Goal: Communication & Community: Answer question/provide support

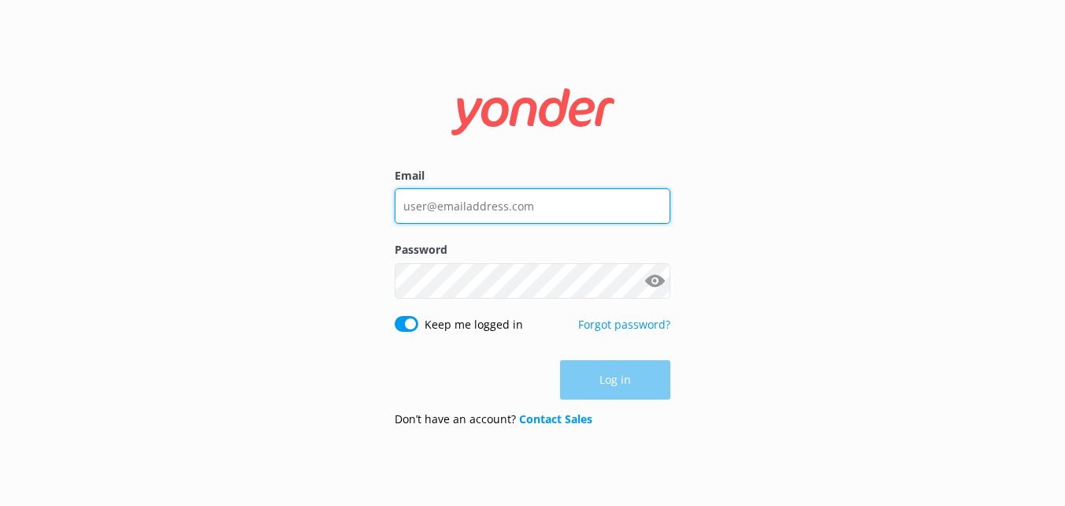
type input "[EMAIL_ADDRESS][DOMAIN_NAME]"
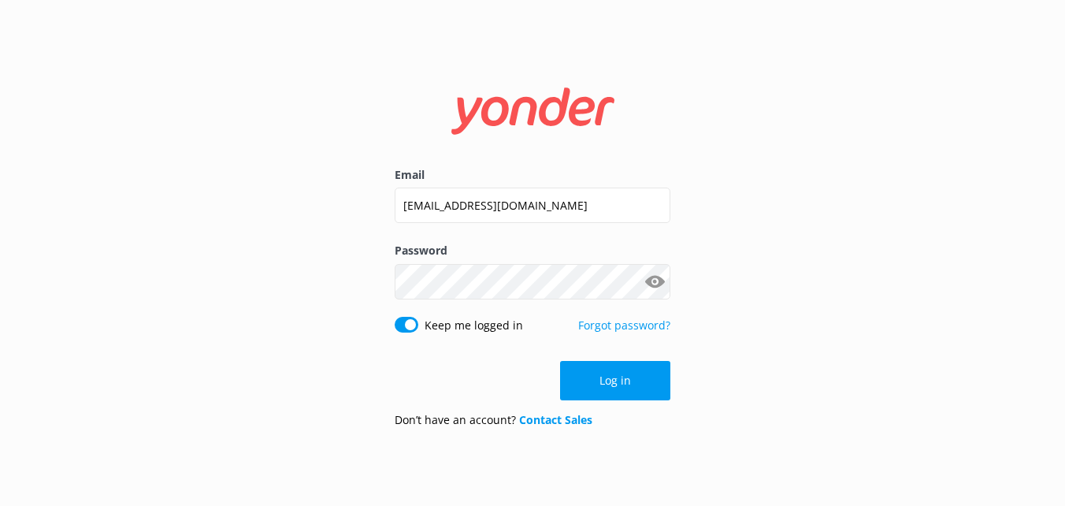
click at [630, 397] on div "Log in" at bounding box center [533, 380] width 276 height 39
click at [630, 397] on button "Log in" at bounding box center [615, 380] width 110 height 39
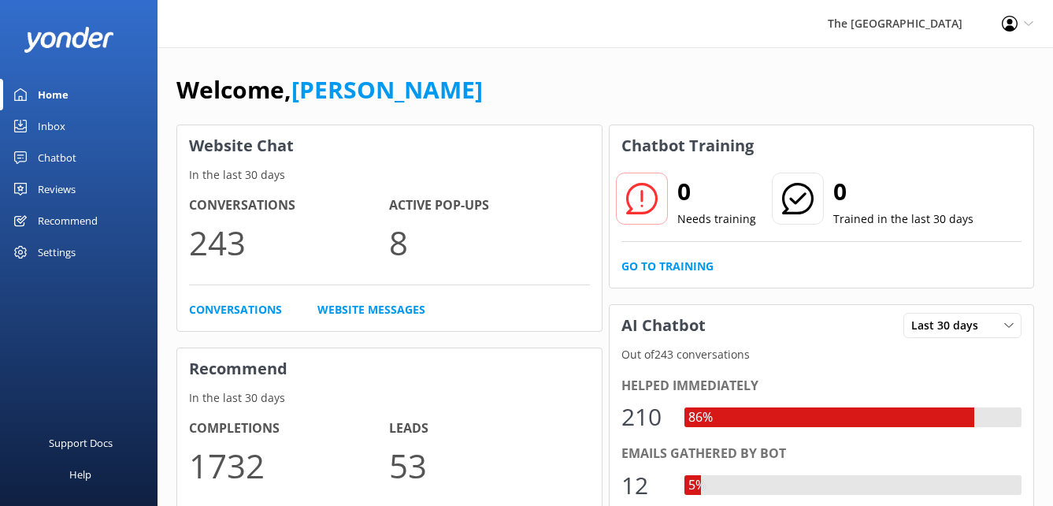
click at [63, 130] on div "Inbox" at bounding box center [52, 125] width 28 height 31
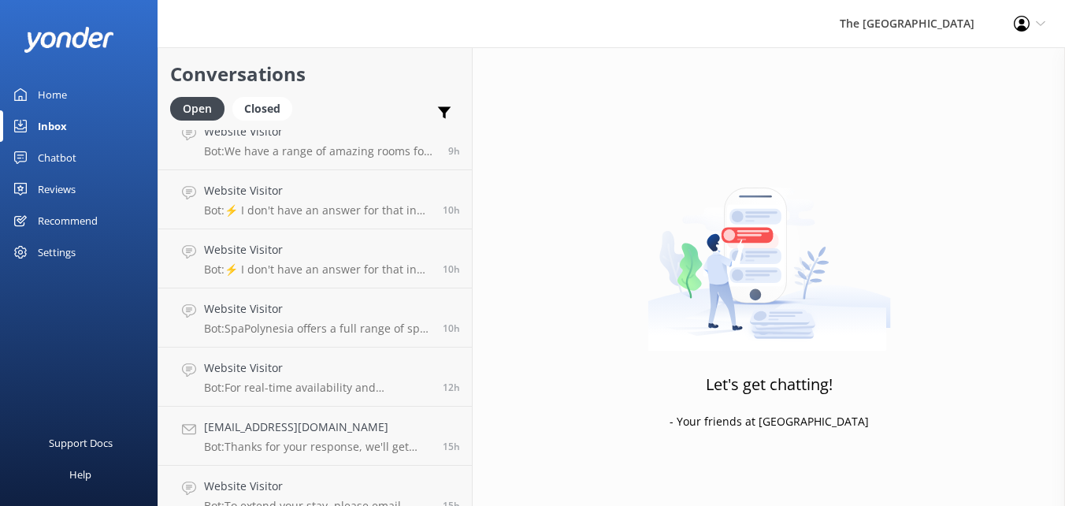
scroll to position [139, 0]
click at [309, 492] on h4 "Website Visitor" at bounding box center [317, 484] width 227 height 17
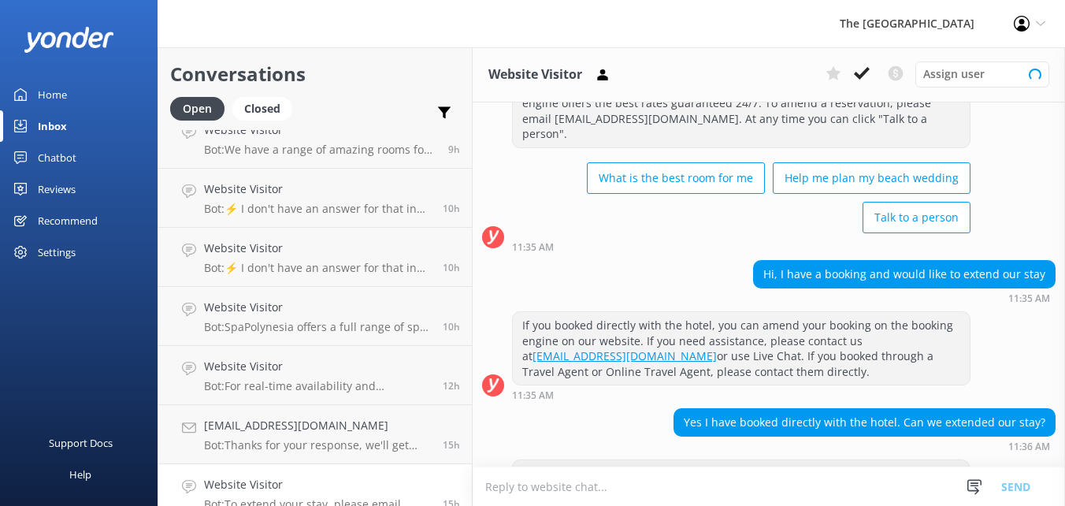
scroll to position [98, 0]
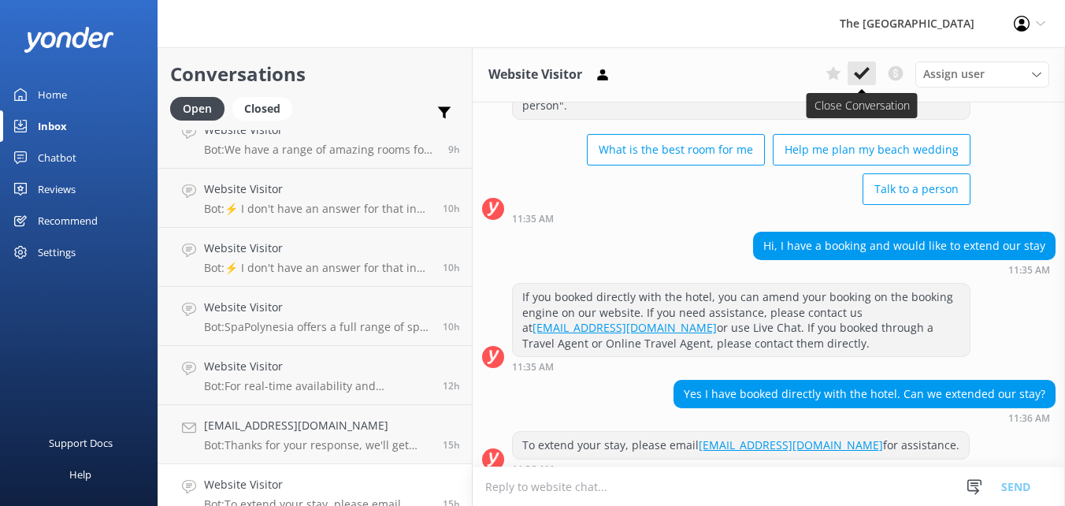
click at [858, 73] on icon at bounding box center [862, 73] width 16 height 16
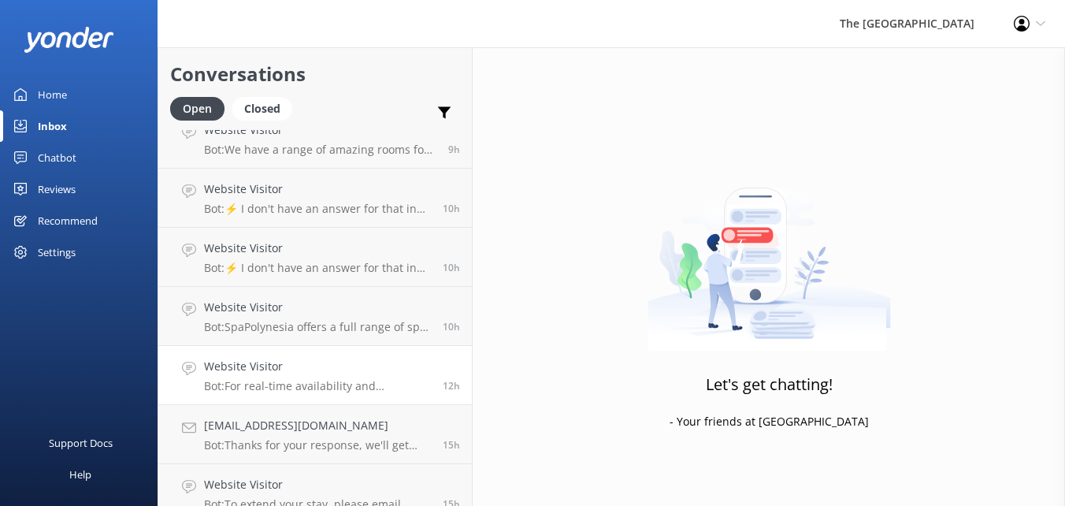
scroll to position [97, 0]
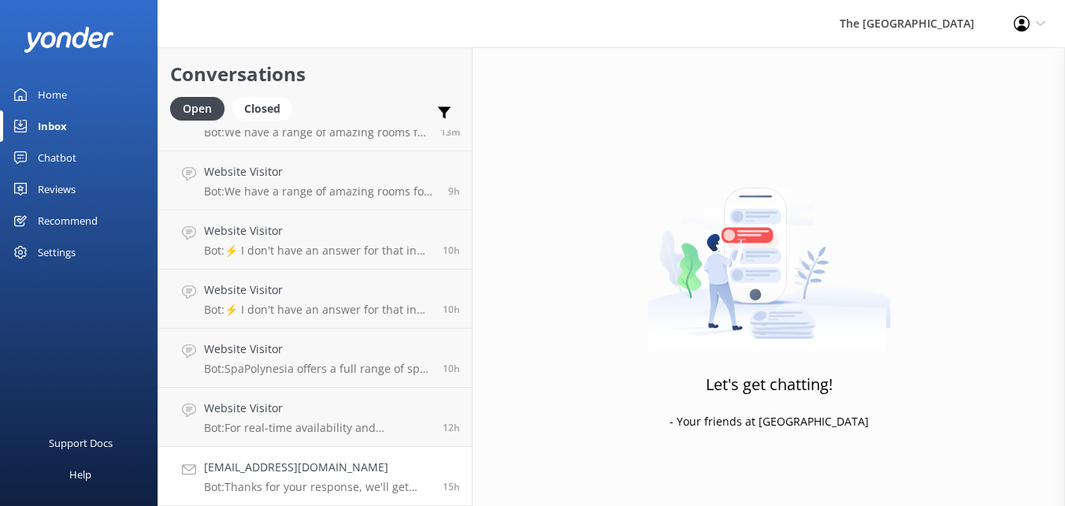
click at [330, 457] on link "[EMAIL_ADDRESS][DOMAIN_NAME] Bot: Thanks for your response, we'll get back to y…" at bounding box center [314, 475] width 313 height 59
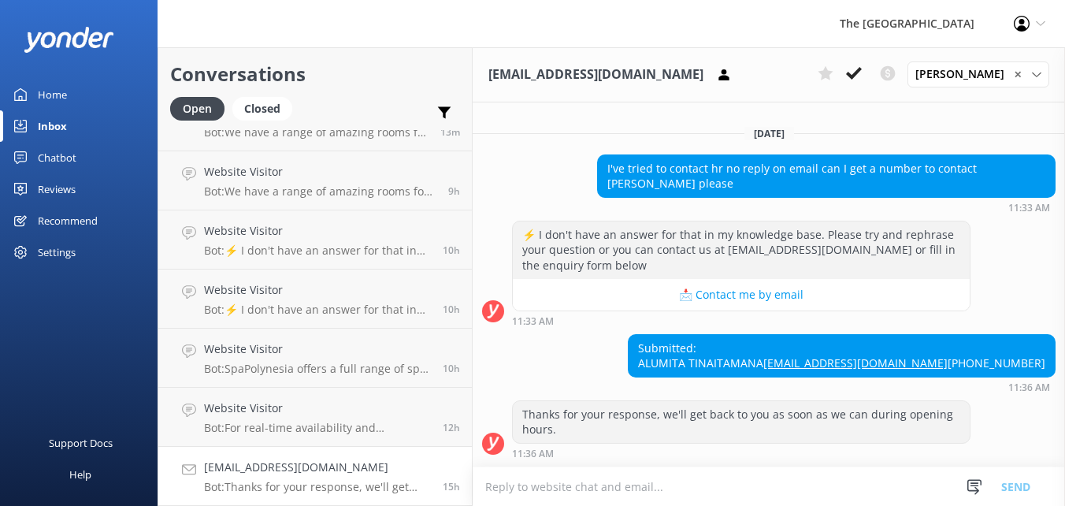
scroll to position [998, 0]
click at [857, 72] on icon at bounding box center [854, 73] width 16 height 16
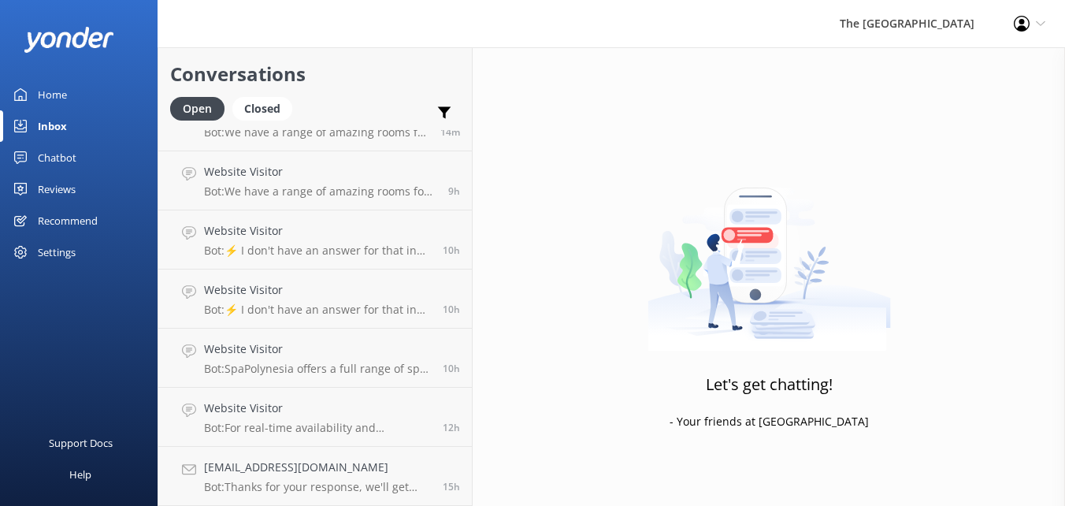
scroll to position [38, 0]
click at [303, 456] on link "Website Visitor Bot: For real-time availability and accommodation bookings, ple…" at bounding box center [314, 475] width 313 height 59
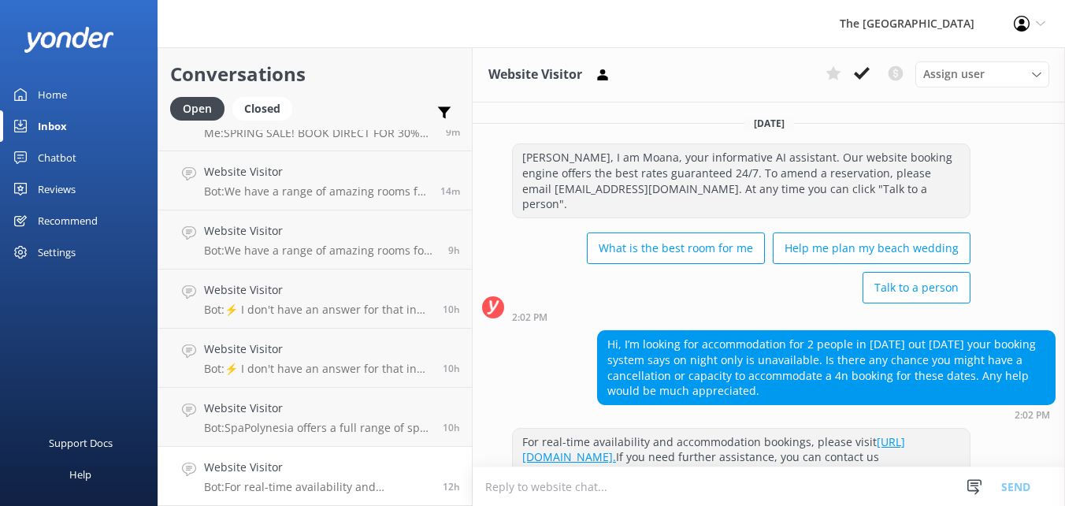
scroll to position [43, 0]
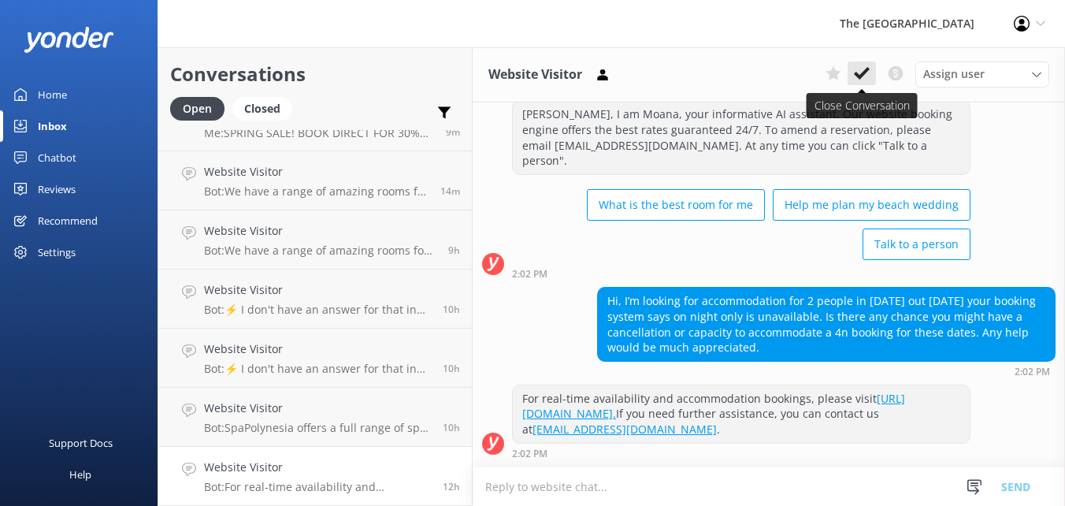
click at [866, 76] on icon at bounding box center [862, 73] width 16 height 16
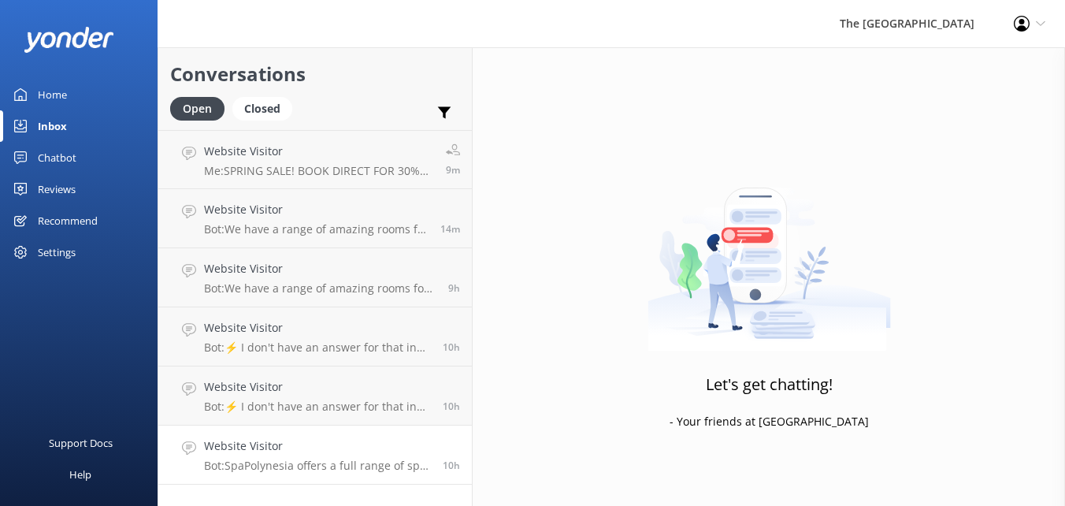
click at [343, 439] on h4 "Website Visitor" at bounding box center [317, 445] width 227 height 17
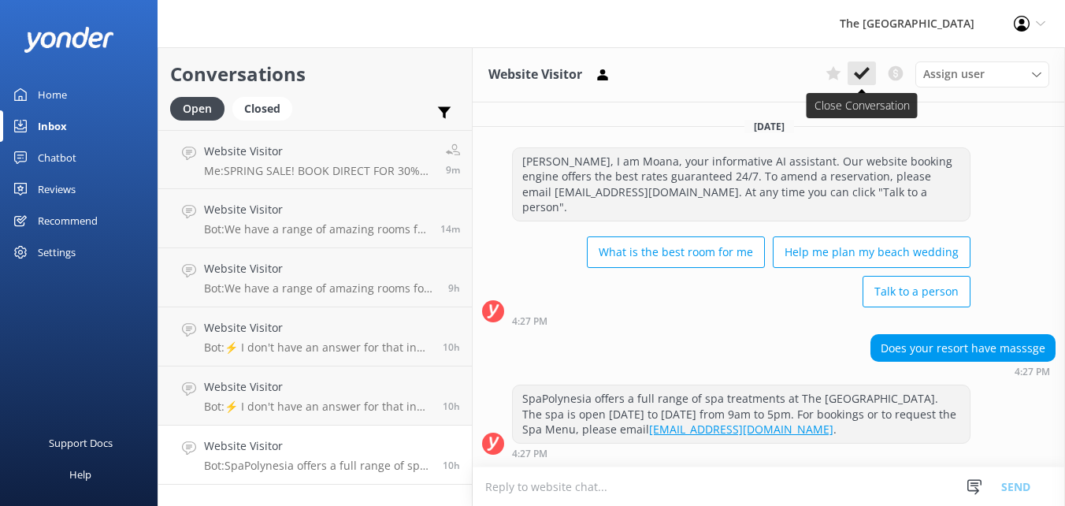
click at [862, 69] on icon at bounding box center [862, 73] width 16 height 16
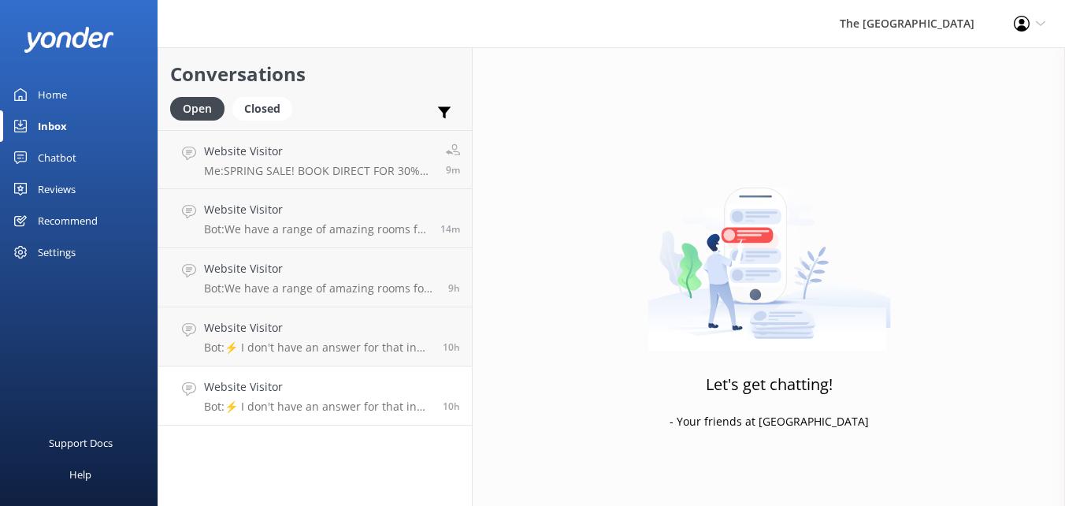
click at [328, 393] on h4 "Website Visitor" at bounding box center [317, 386] width 227 height 17
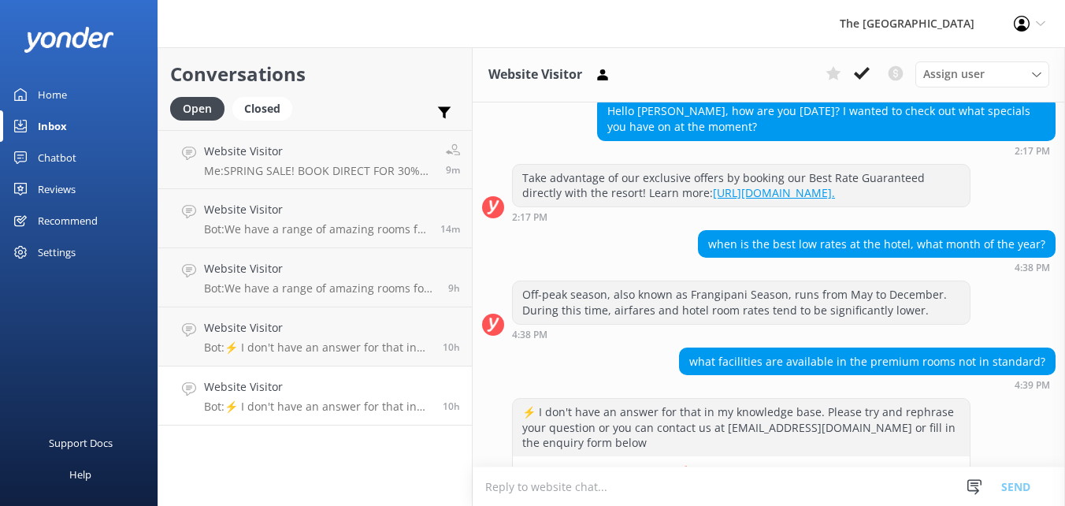
scroll to position [262, 0]
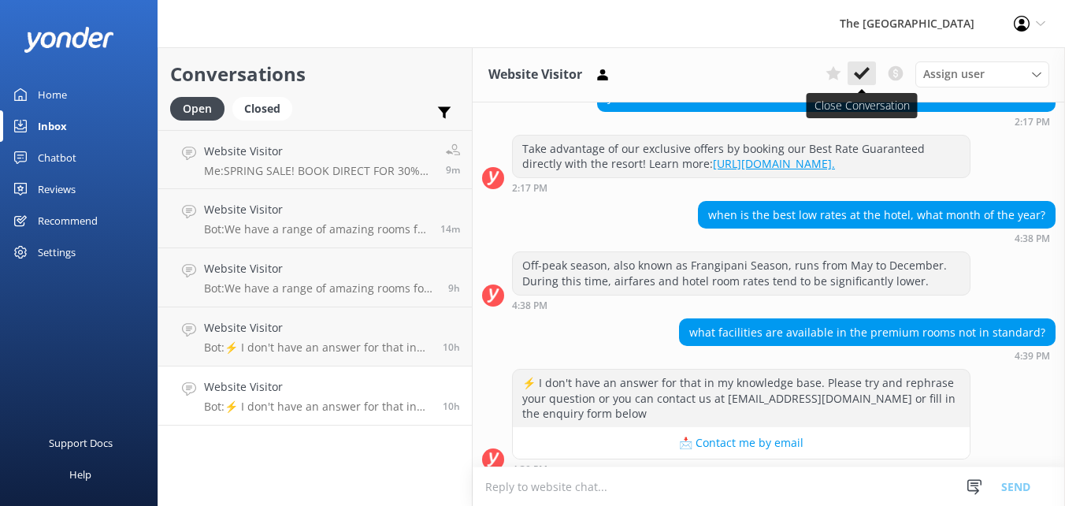
click at [870, 76] on button at bounding box center [861, 73] width 28 height 24
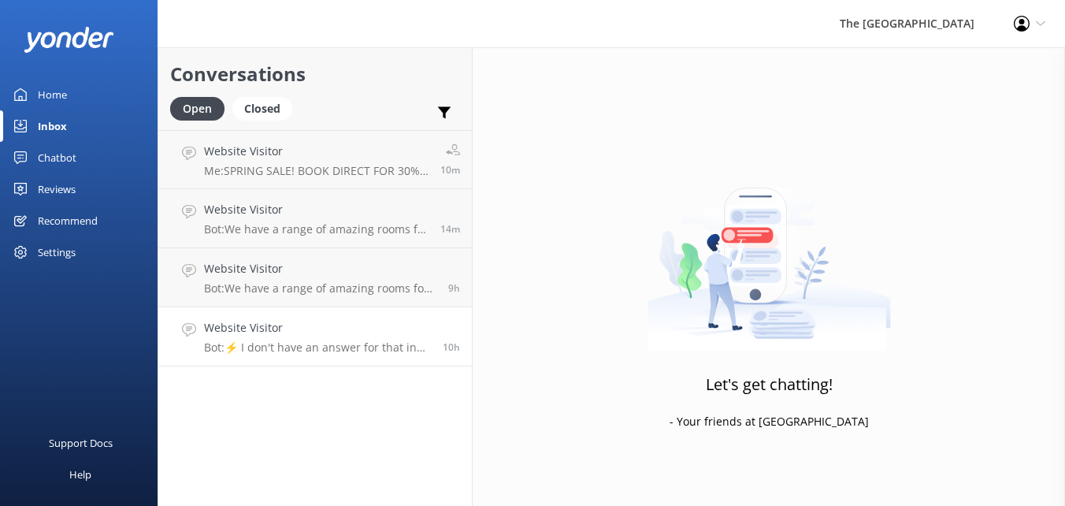
click at [343, 329] on h4 "Website Visitor" at bounding box center [317, 327] width 227 height 17
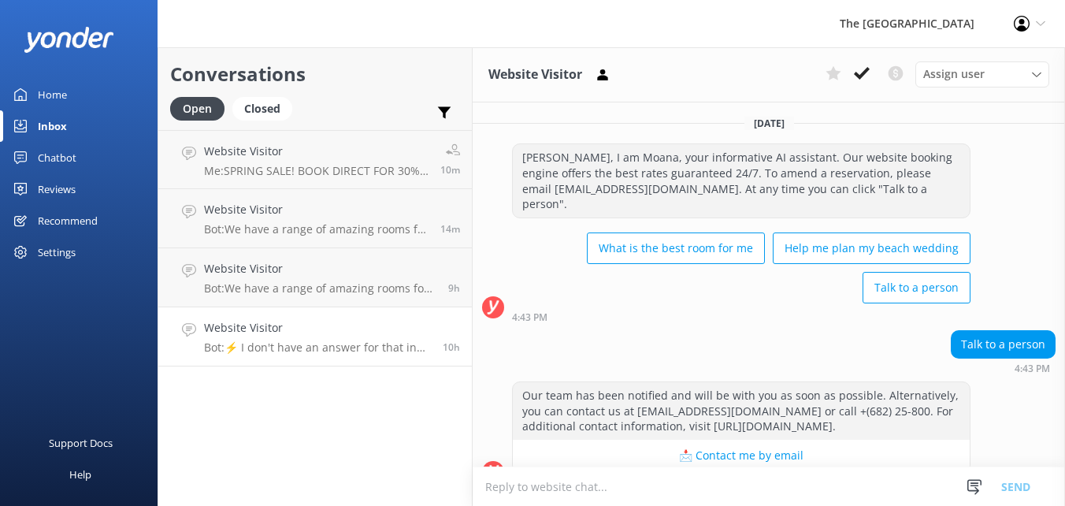
scroll to position [208, 0]
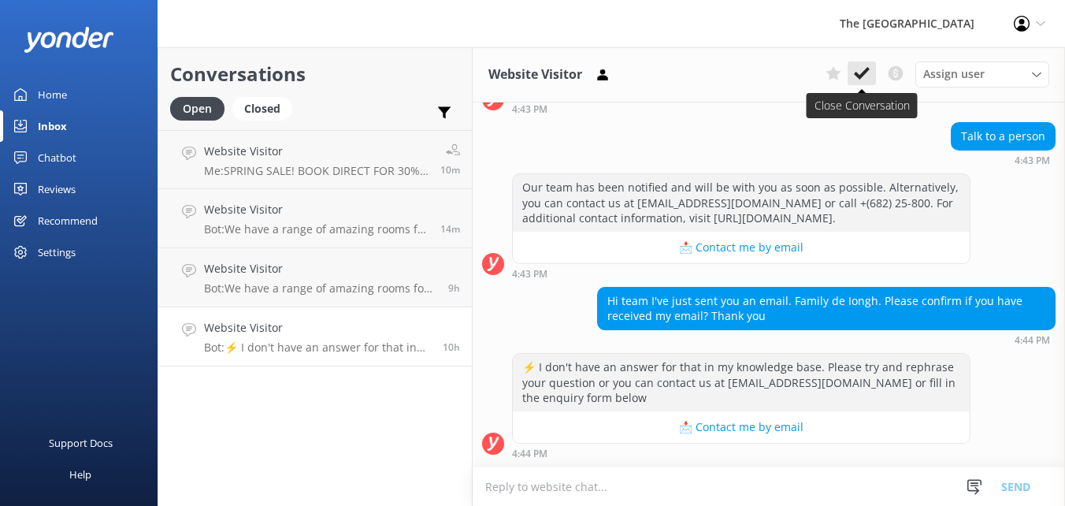
click at [863, 73] on use at bounding box center [862, 73] width 16 height 13
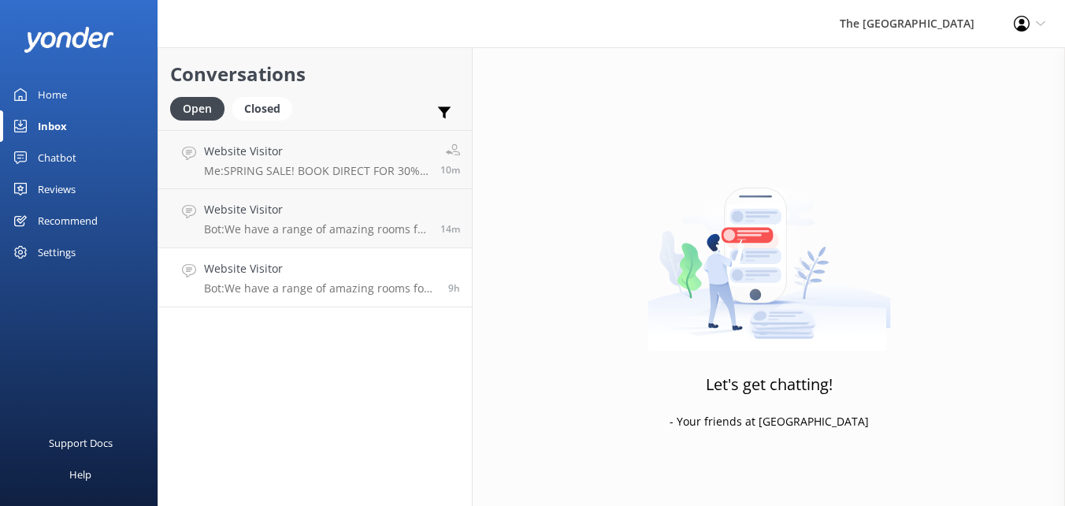
click at [326, 275] on h4 "Website Visitor" at bounding box center [320, 268] width 232 height 17
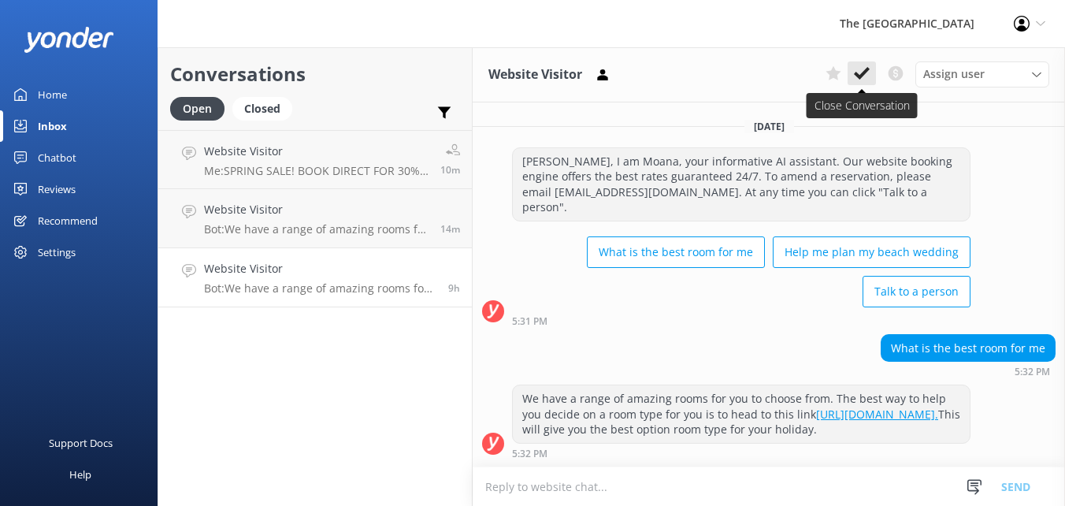
click at [857, 74] on use at bounding box center [862, 73] width 16 height 13
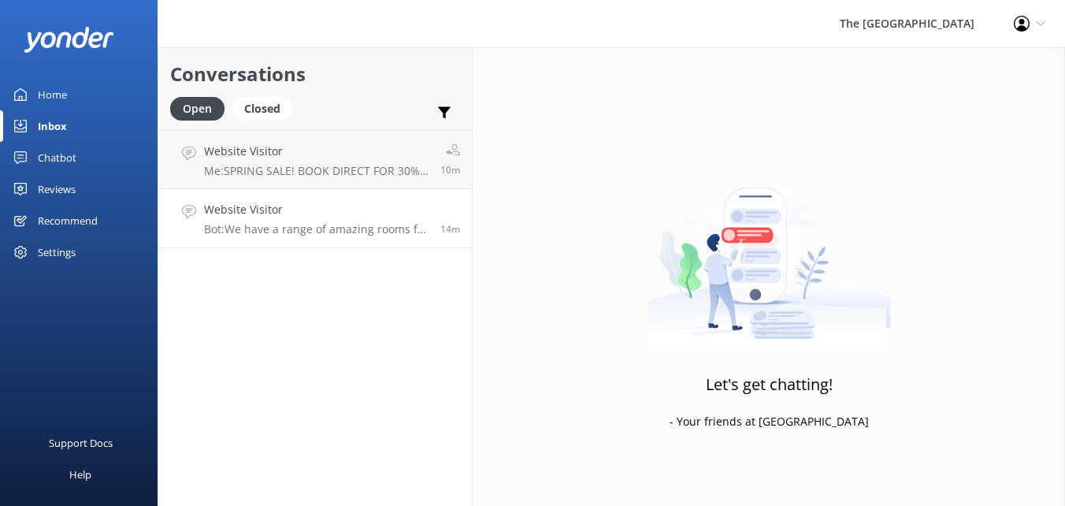
click at [355, 224] on p "Bot: We have a range of amazing rooms for you to choose from. The best way to h…" at bounding box center [316, 229] width 224 height 14
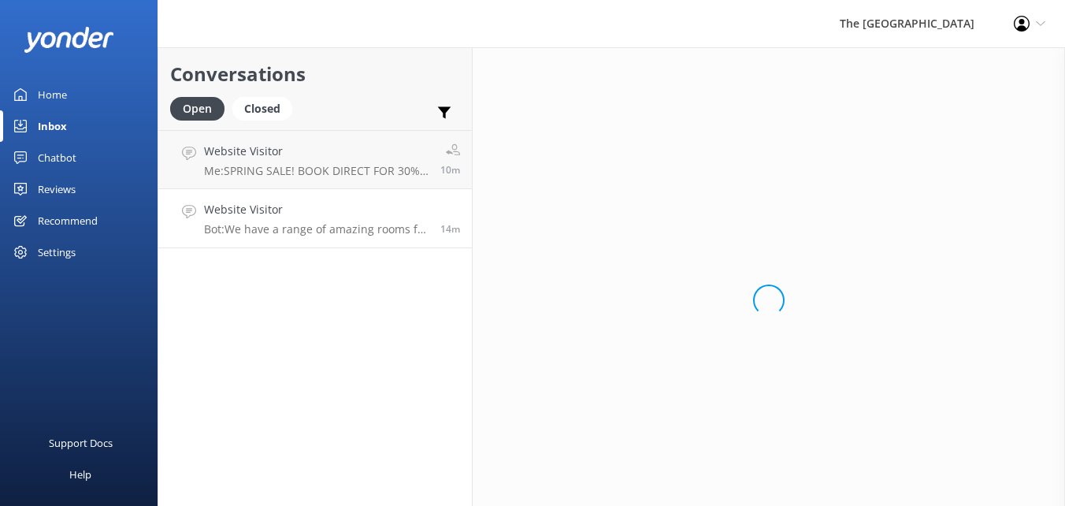
click at [355, 224] on p "Bot: We have a range of amazing rooms for you to choose from. The best way to h…" at bounding box center [316, 229] width 224 height 14
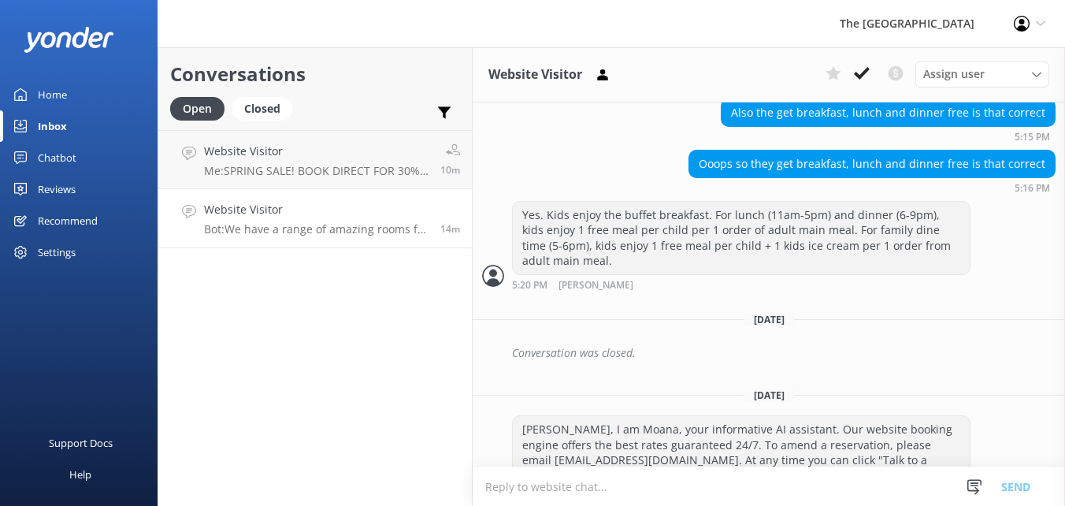
scroll to position [1102, 0]
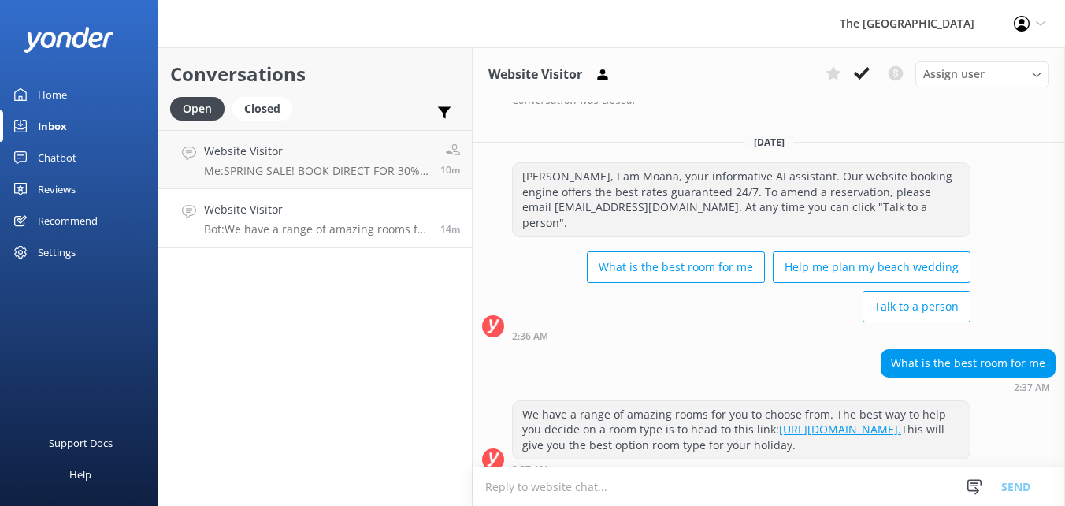
click at [376, 208] on h4 "Website Visitor" at bounding box center [316, 209] width 224 height 17
click at [861, 72] on icon at bounding box center [862, 73] width 16 height 16
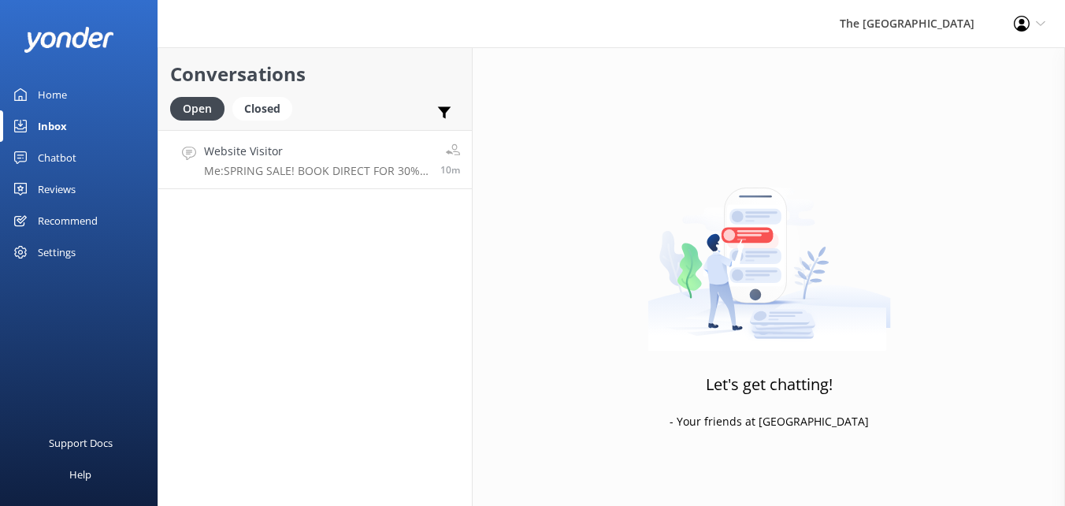
click at [380, 182] on link "Website Visitor Me: SPRING SALE! BOOK DIRECT FOR 30% OFF! 🌟 KIDS + TURTLES = JO…" at bounding box center [314, 159] width 313 height 59
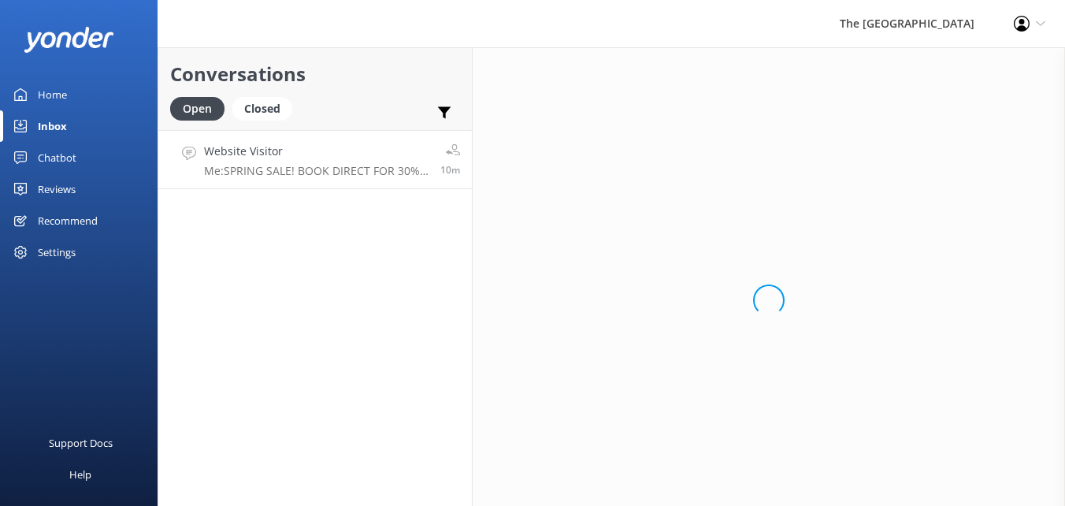
click at [380, 182] on link "Website Visitor Me: SPRING SALE! BOOK DIRECT FOR 30% OFF! 🌟 KIDS + TURTLES = JO…" at bounding box center [314, 159] width 313 height 59
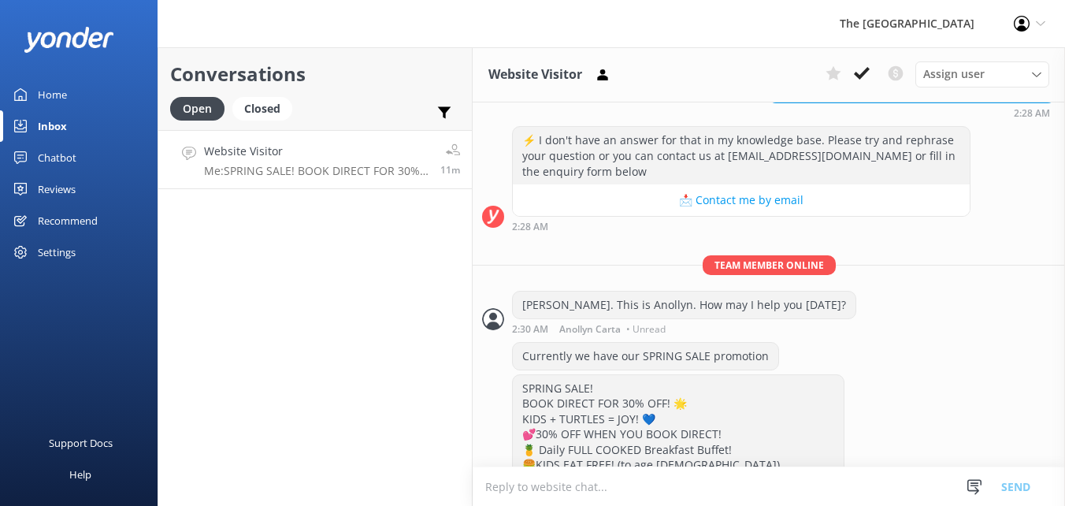
scroll to position [486, 0]
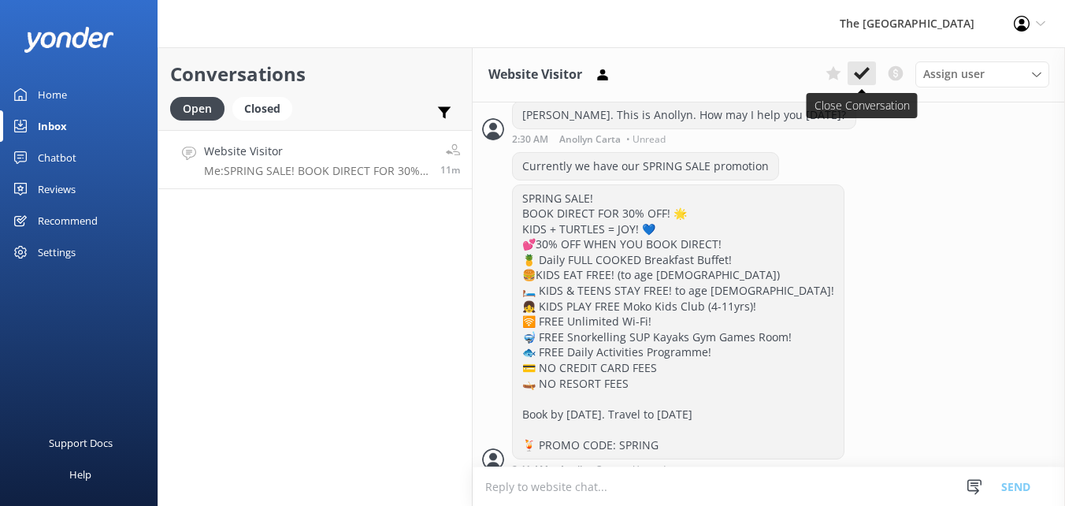
click at [867, 79] on icon at bounding box center [862, 73] width 16 height 16
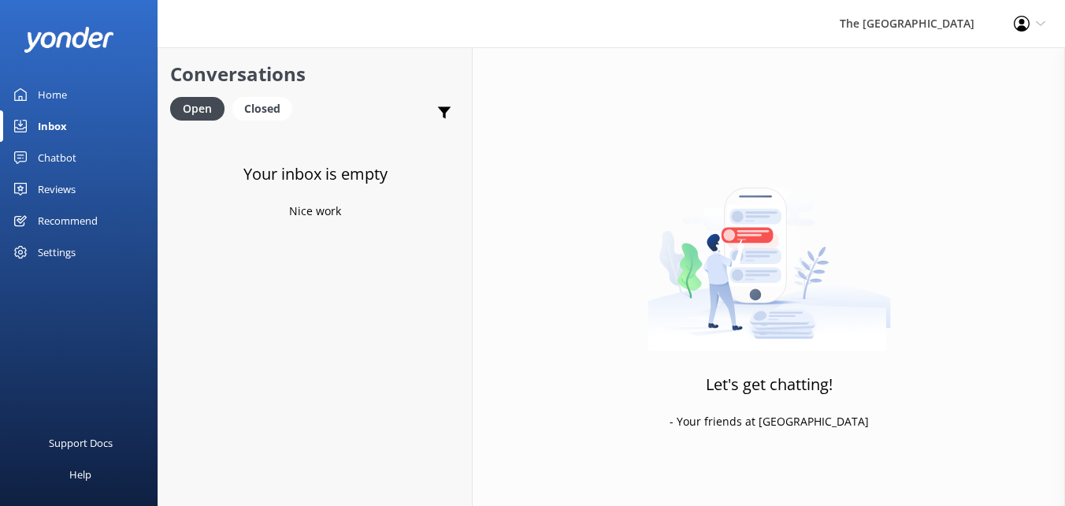
click at [50, 120] on div "Inbox" at bounding box center [52, 125] width 29 height 31
click at [263, 111] on div "Closed" at bounding box center [262, 109] width 60 height 24
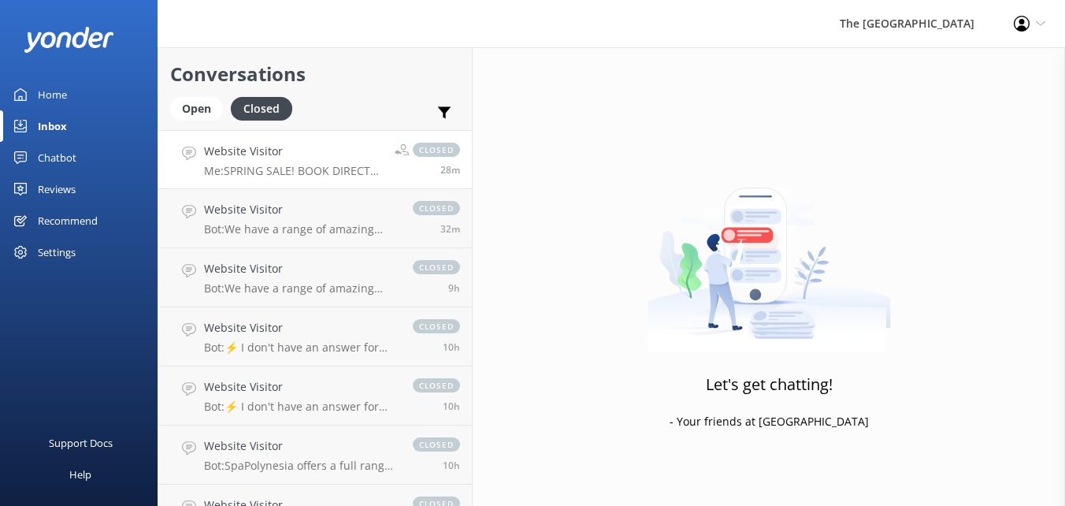
click at [297, 167] on p "Me: SPRING SALE! BOOK DIRECT FOR 30% OFF! 🌟 KIDS + TURTLES = JOY! 💙 💕30% OFF WH…" at bounding box center [293, 171] width 179 height 14
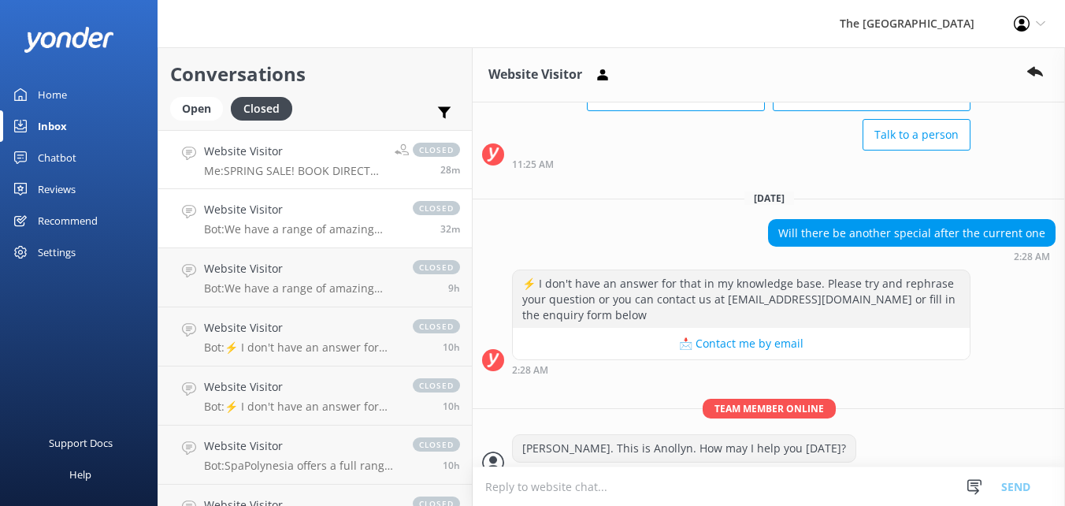
click at [299, 218] on h4 "Website Visitor" at bounding box center [300, 209] width 193 height 17
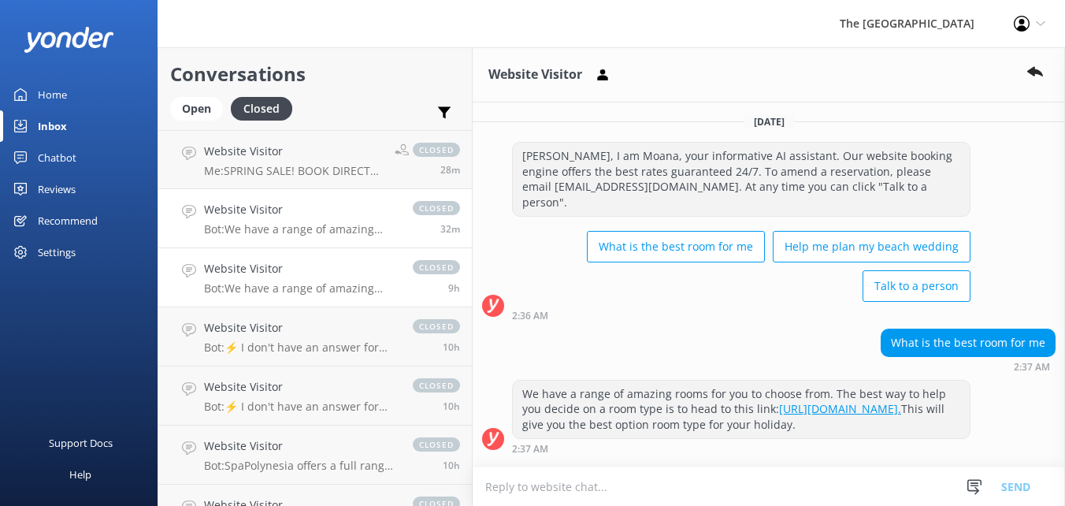
scroll to position [1136, 0]
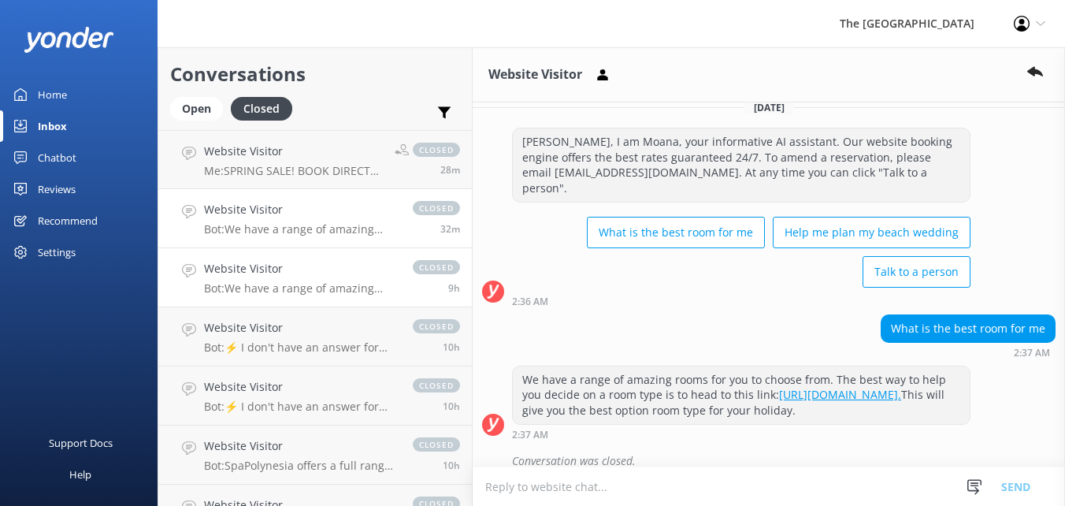
click at [309, 259] on link "Website Visitor Bot: We have a range of amazing rooms for you to choose from. T…" at bounding box center [314, 277] width 313 height 59
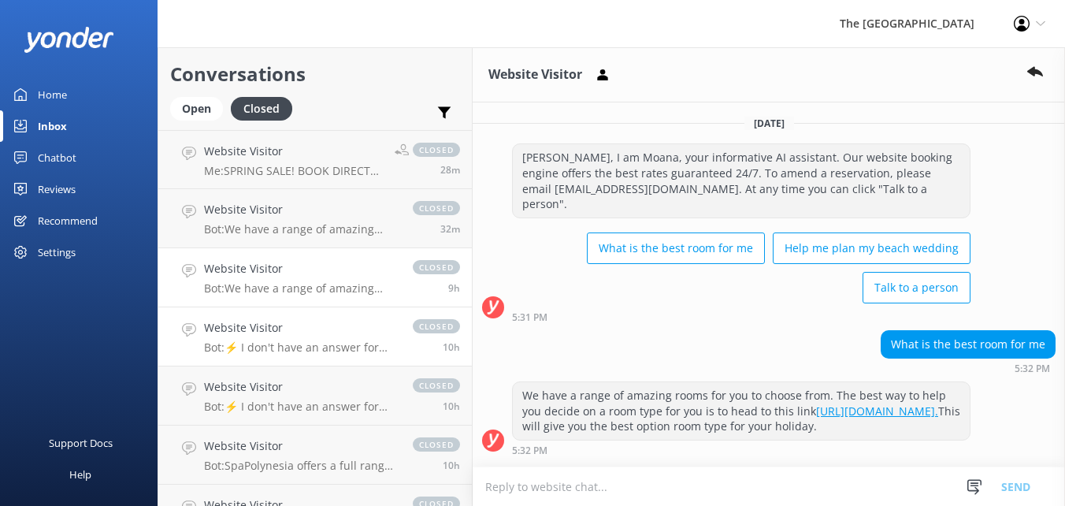
scroll to position [72, 0]
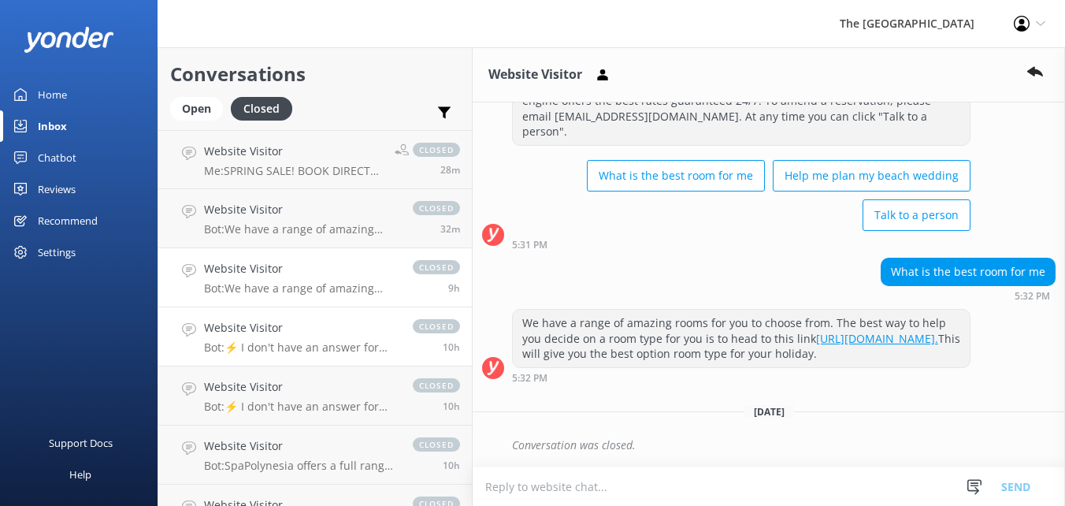
click at [324, 354] on p "Bot: ⚡ I don't have an answer for that in my knowledge base. Please try and rep…" at bounding box center [300, 347] width 193 height 14
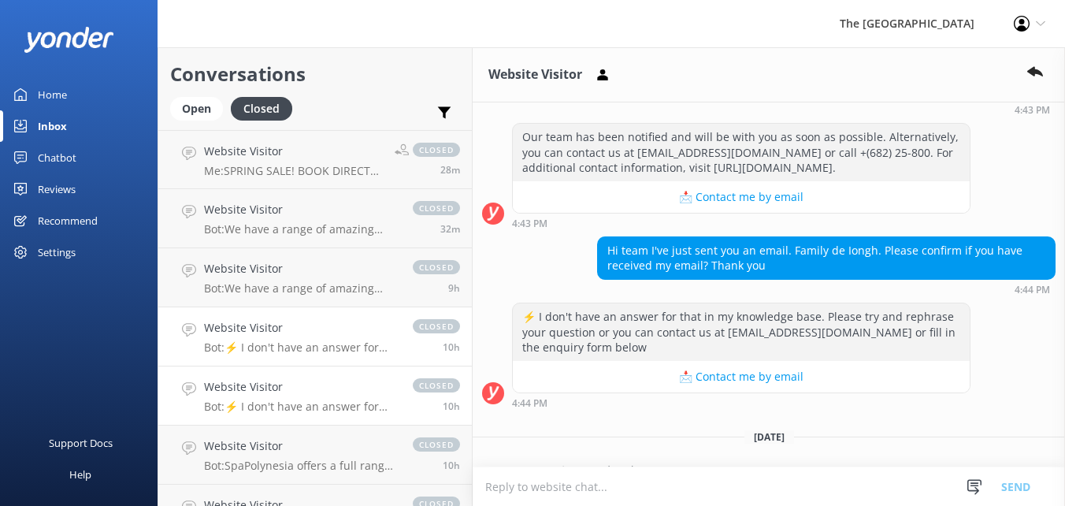
scroll to position [283, 0]
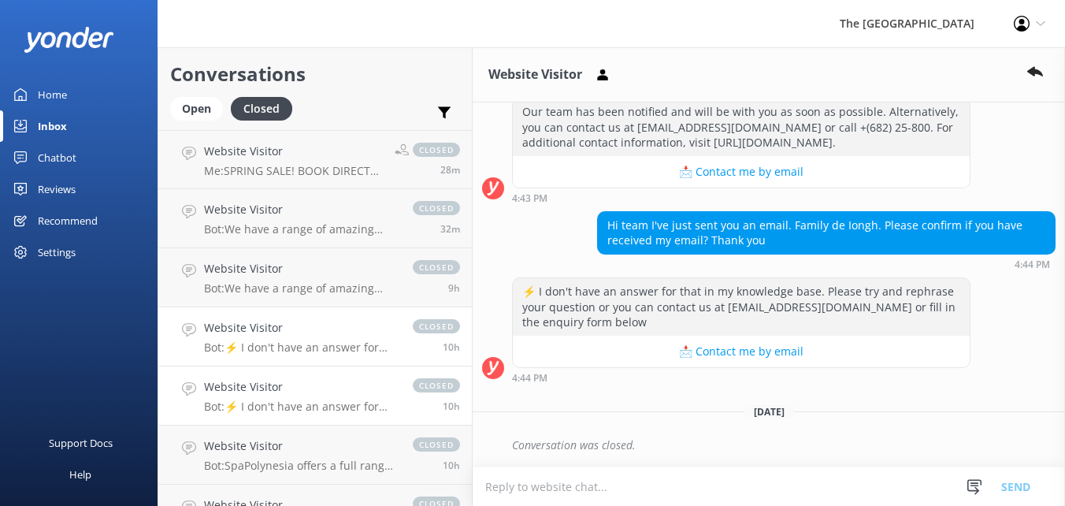
click at [328, 387] on h4 "Website Visitor" at bounding box center [300, 386] width 193 height 17
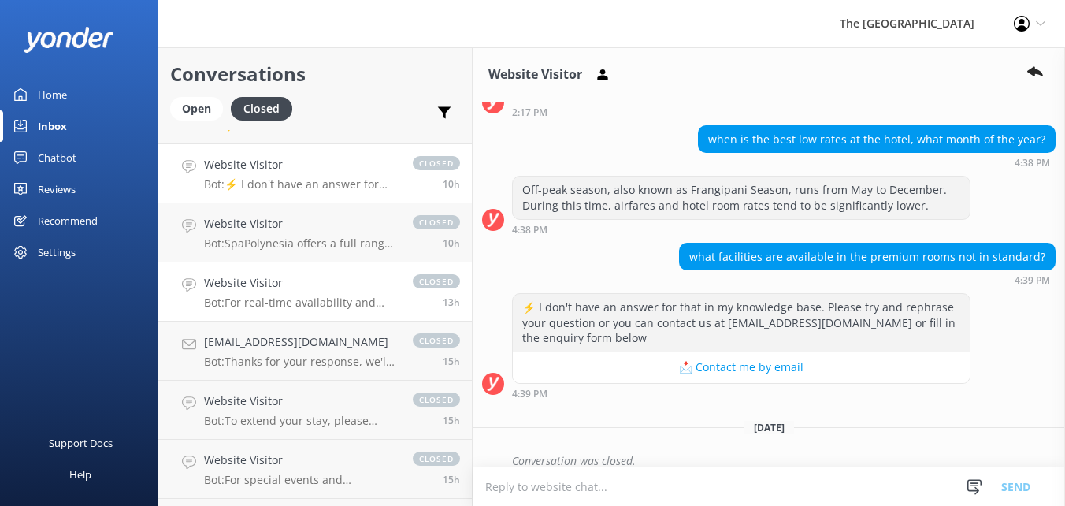
scroll to position [228, 0]
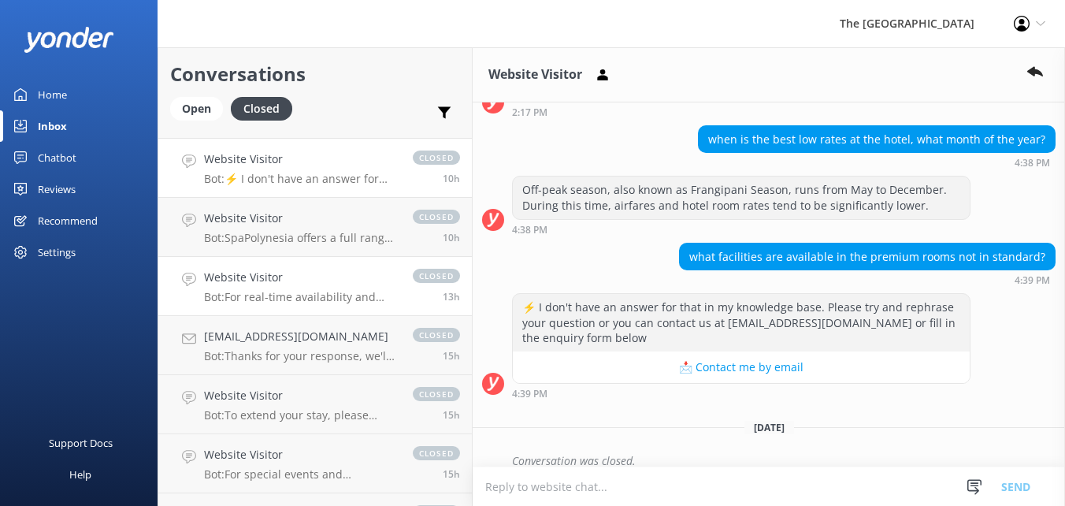
click at [296, 276] on h4 "Website Visitor" at bounding box center [300, 277] width 193 height 17
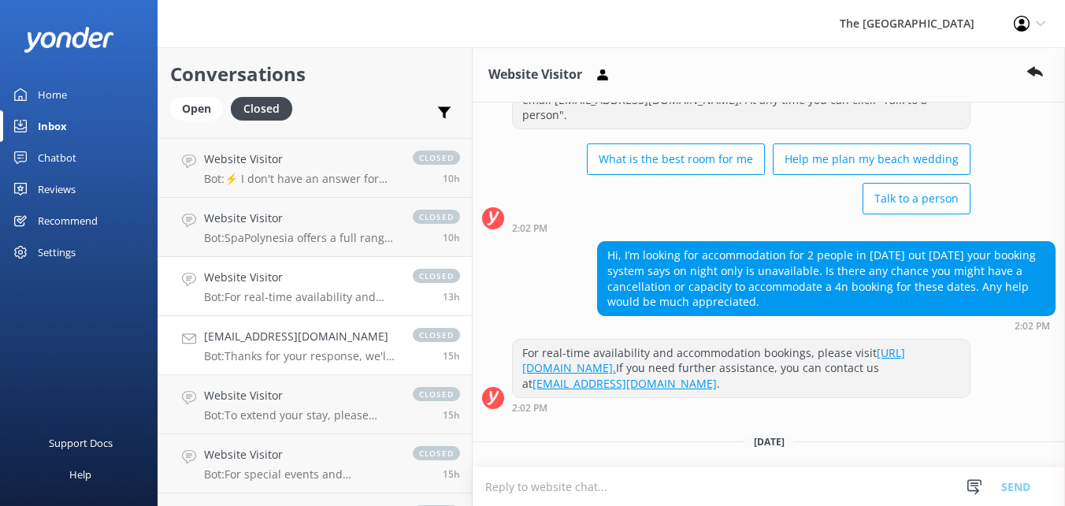
scroll to position [119, 0]
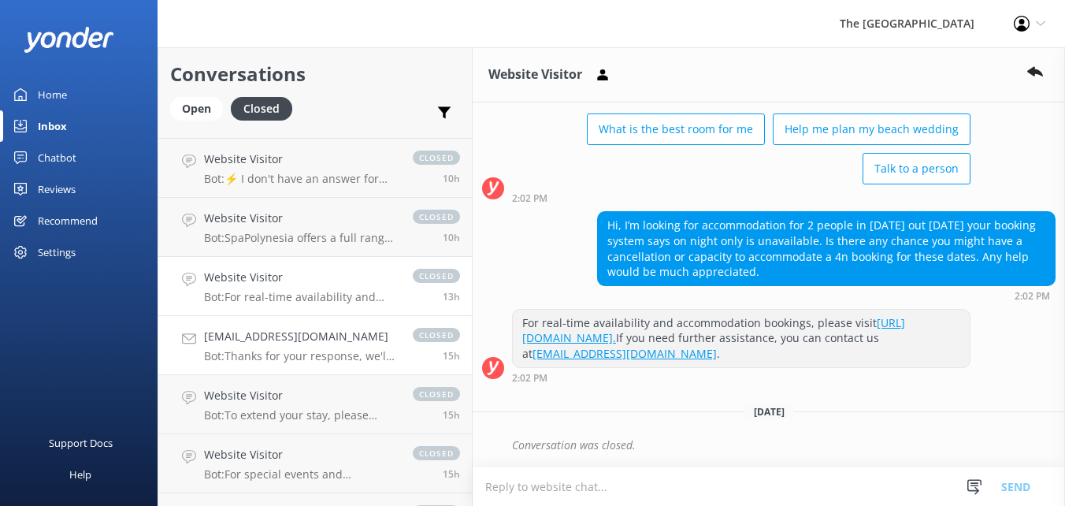
click at [296, 345] on h4 "[EMAIL_ADDRESS][DOMAIN_NAME]" at bounding box center [300, 336] width 193 height 17
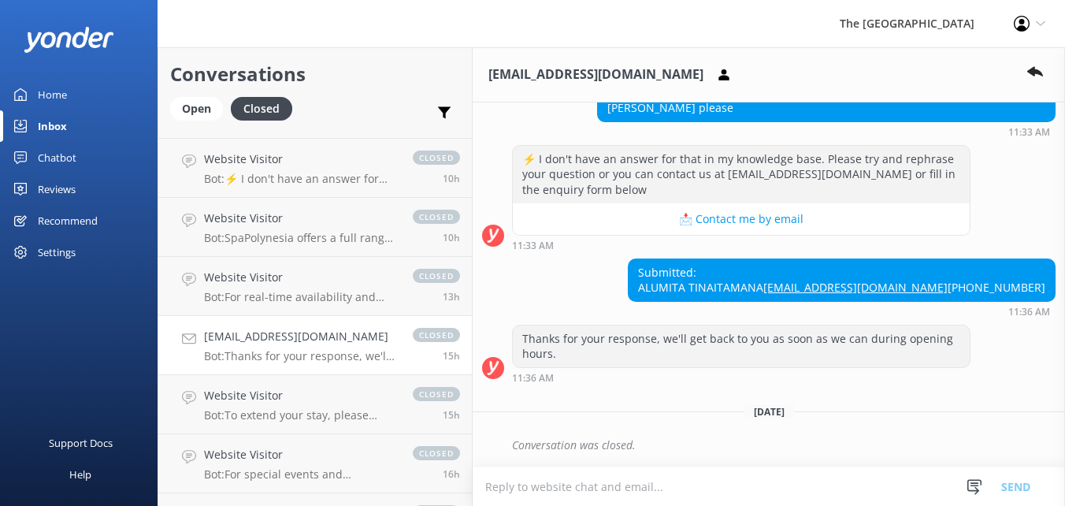
scroll to position [1074, 0]
click at [597, 490] on textarea at bounding box center [768, 486] width 592 height 39
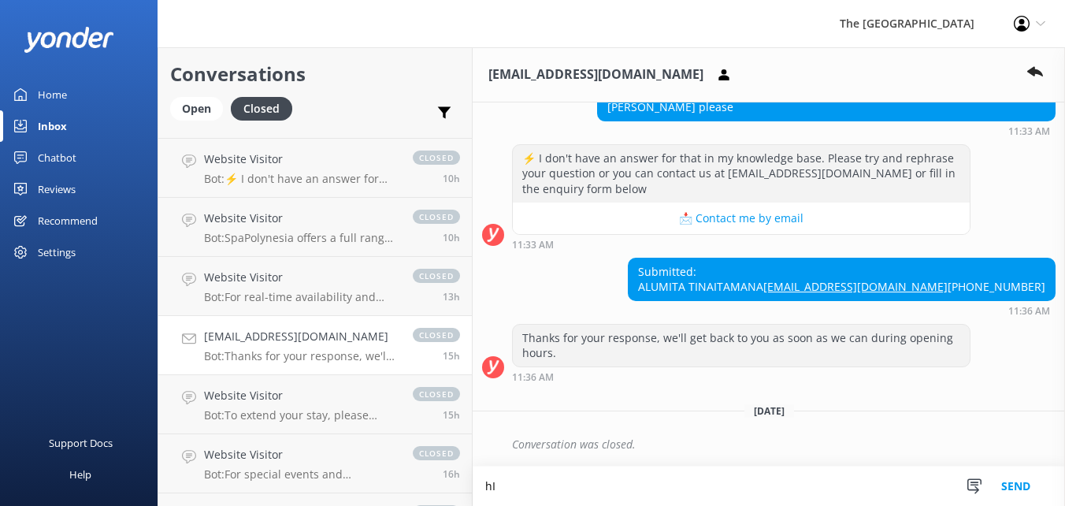
type textarea "h"
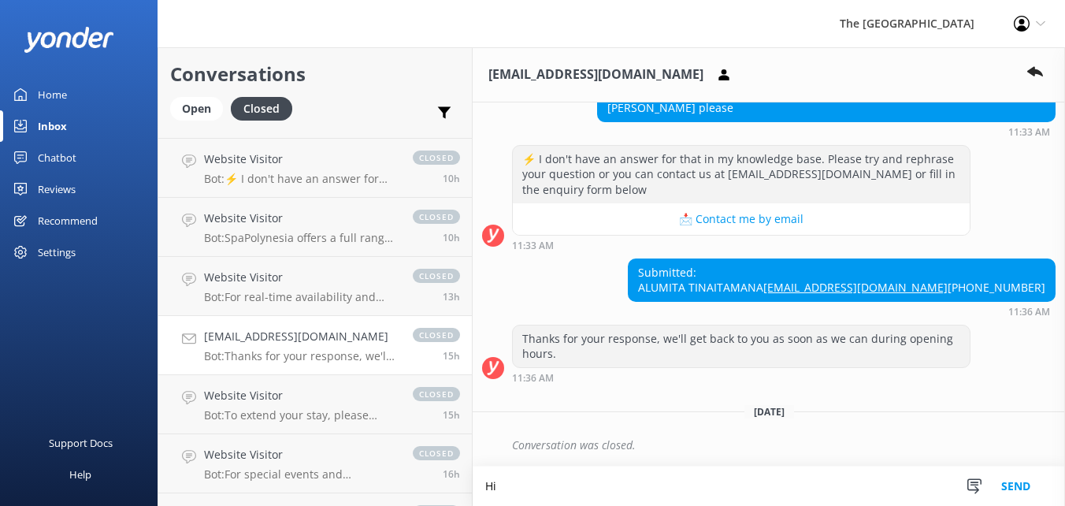
scroll to position [1075, 0]
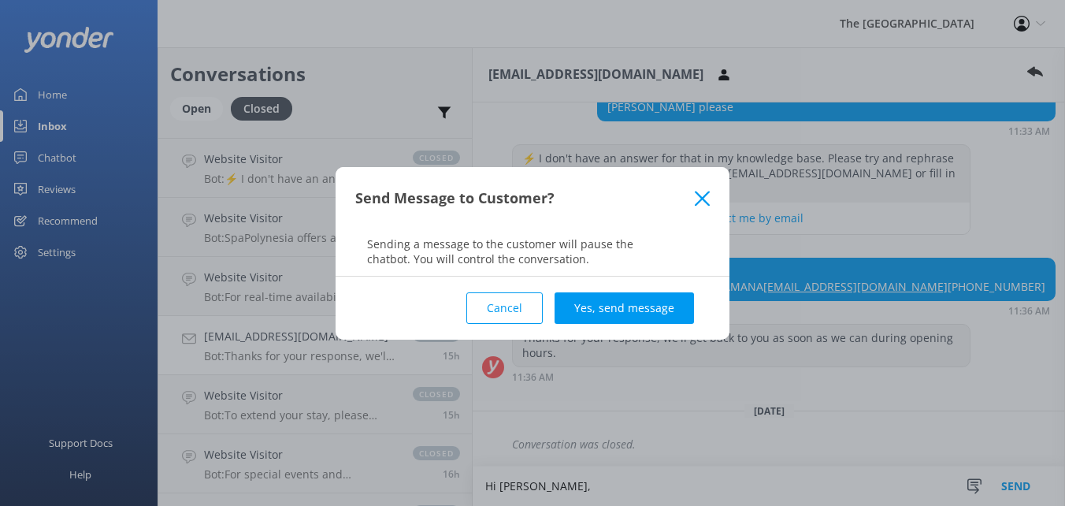
click at [712, 199] on div "Send Message to Customer?" at bounding box center [532, 198] width 394 height 63
click at [706, 200] on icon at bounding box center [702, 199] width 15 height 16
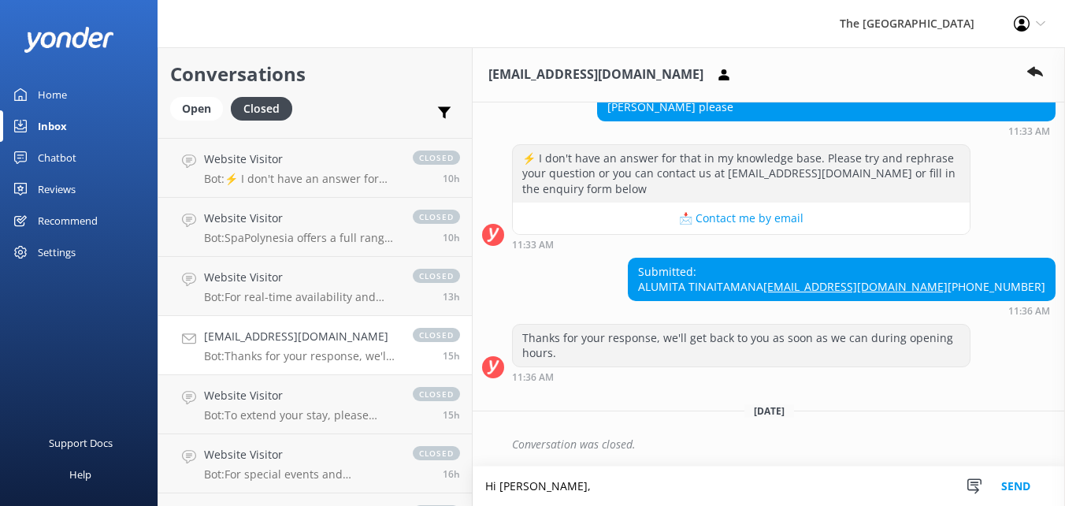
click at [589, 479] on textarea "Hi Alumita," at bounding box center [768, 485] width 592 height 39
paste textarea "+682 25900"
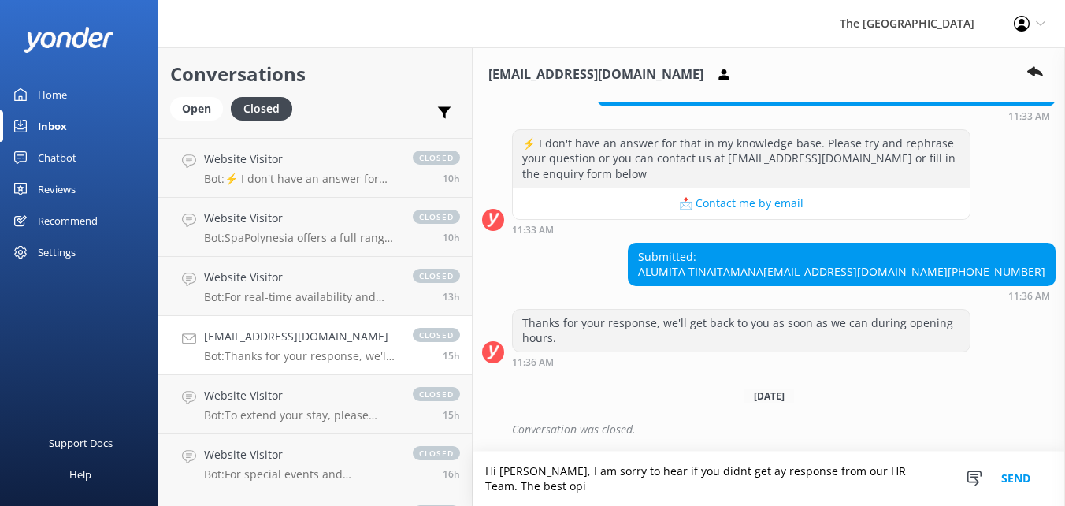
scroll to position [1090, 0]
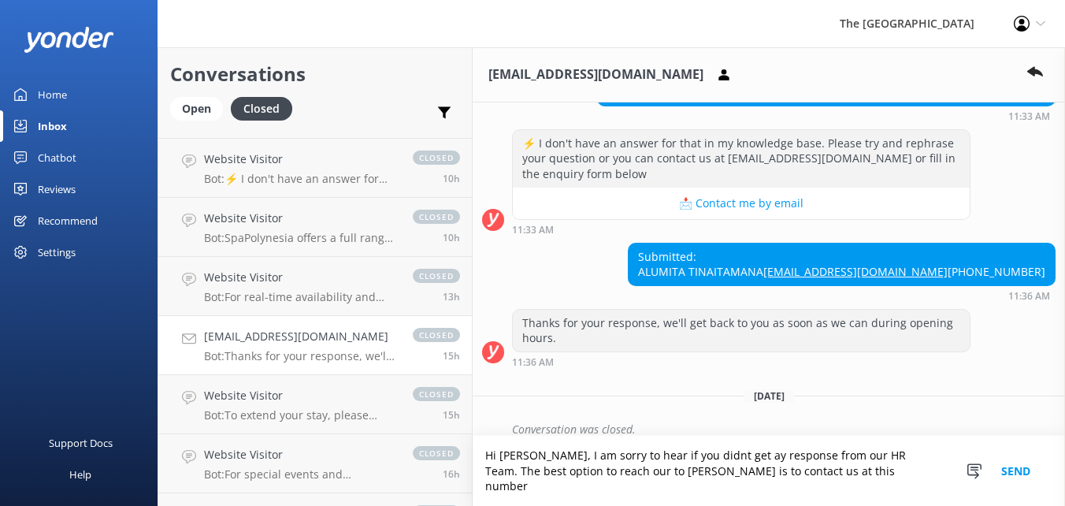
paste textarea "+682 25900"
click at [863, 491] on textarea "Hi Alumita, I am sorry to hear if you didnt get ay response from our HR Team. T…" at bounding box center [768, 470] width 592 height 70
paste textarea "+682 31200"
click at [851, 487] on textarea "Hi Alumita, I am sorry to hear if you didnt get ay response from our HR Team. T…" at bounding box center [768, 470] width 592 height 70
click at [596, 483] on textarea "Hi Alumita, I am sorry to hear if you didnt get ay response from our HR Team. T…" at bounding box center [768, 470] width 592 height 70
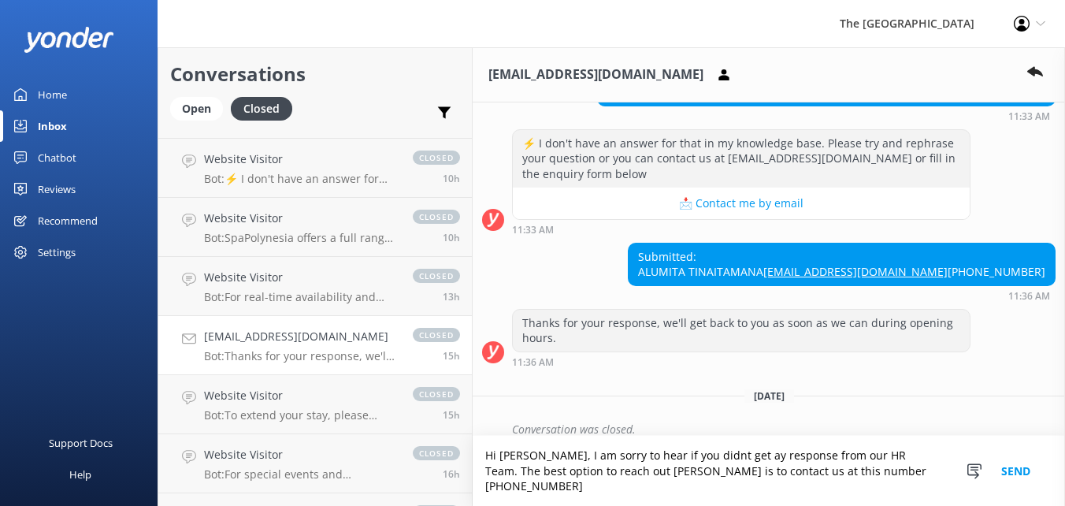
click at [893, 485] on textarea "Hi Alumita, I am sorry to hear if you didnt get ay response from our HR Team. T…" at bounding box center [768, 470] width 592 height 70
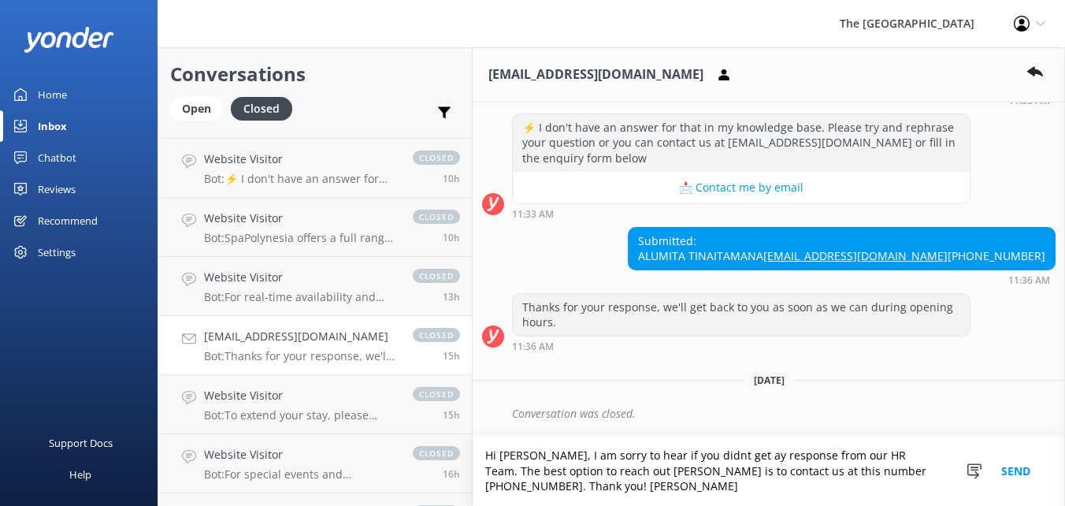
scroll to position [1106, 0]
type textarea "Hi Alumita, I am sorry to hear if you didnt get ay response from our HR Team. T…"
click at [1022, 478] on button "Send" at bounding box center [1015, 470] width 59 height 70
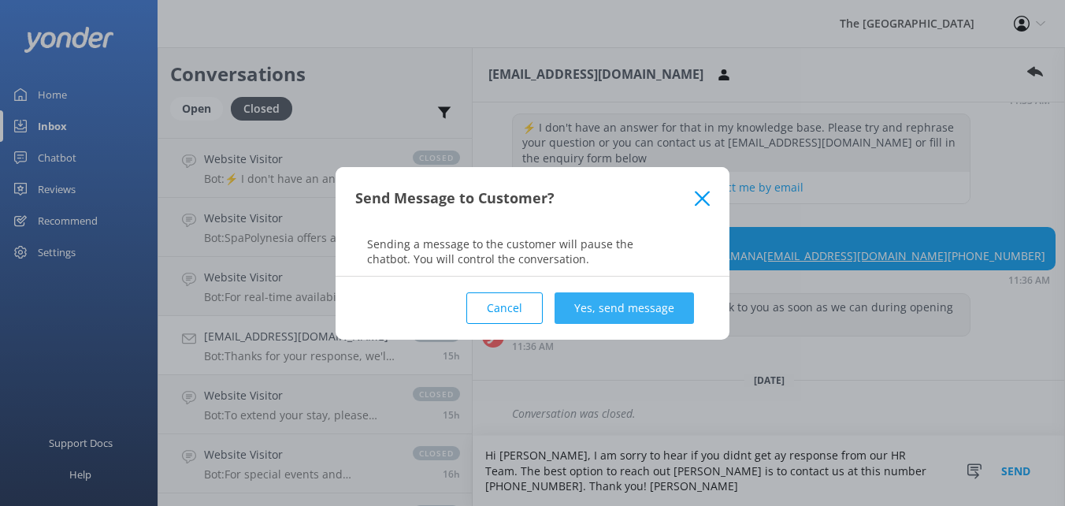
click at [656, 312] on button "Yes, send message" at bounding box center [623, 307] width 139 height 31
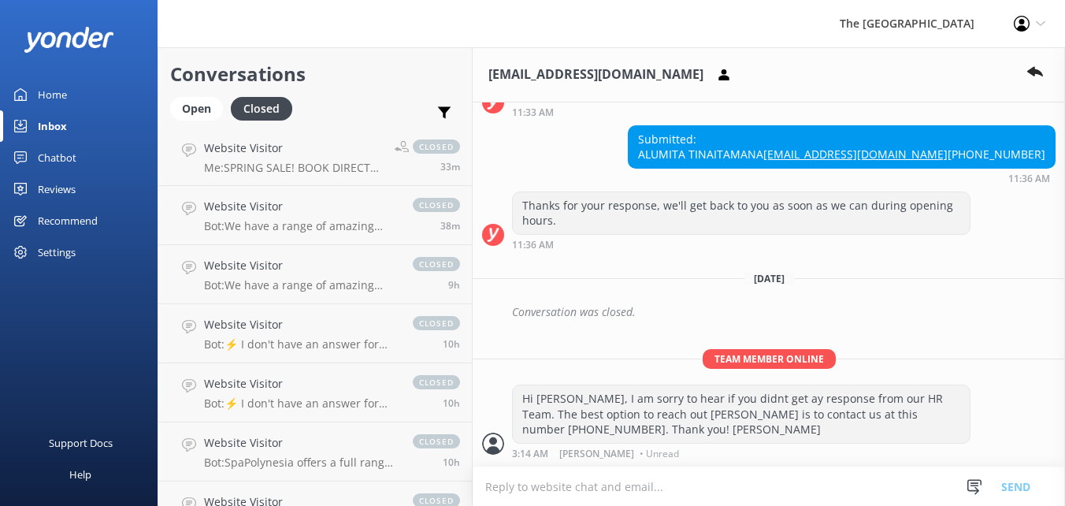
scroll to position [0, 0]
click at [200, 115] on div "Open" at bounding box center [196, 109] width 53 height 24
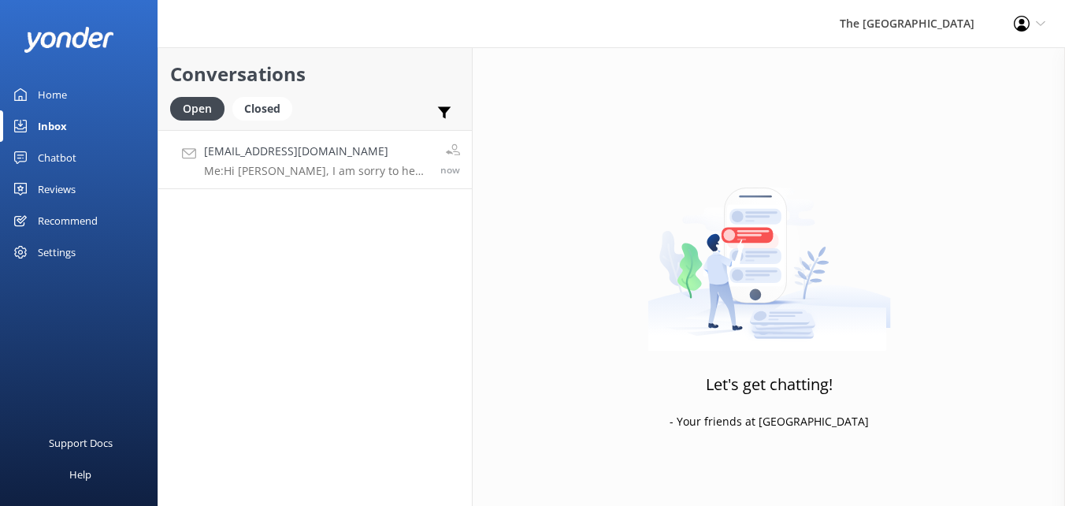
click at [300, 171] on p "Me: Hi Alumita, I am sorry to hear if you didnt get ay response from our HR Tea…" at bounding box center [316, 171] width 224 height 14
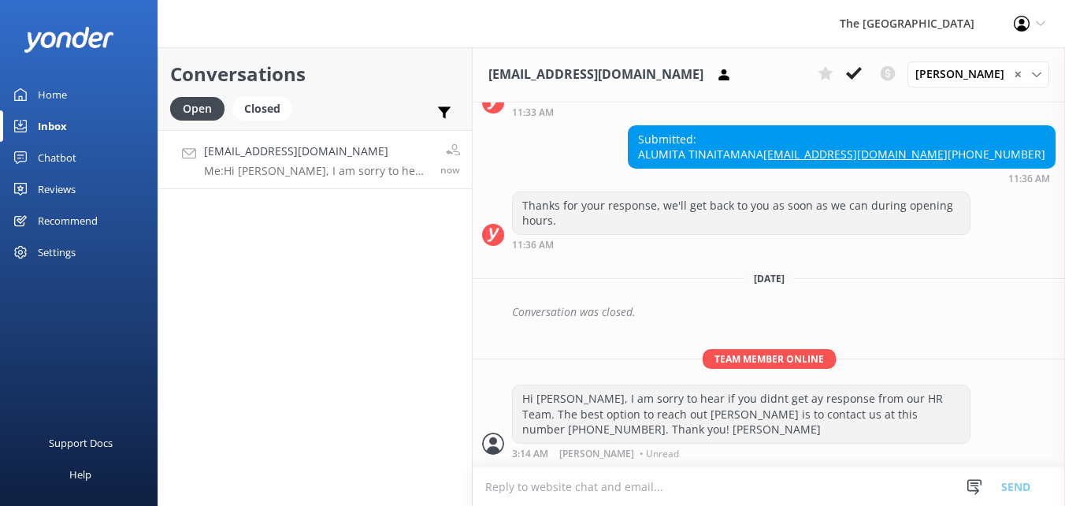
scroll to position [1207, 0]
click at [855, 76] on icon at bounding box center [854, 73] width 16 height 16
